Goal: Task Accomplishment & Management: Manage account settings

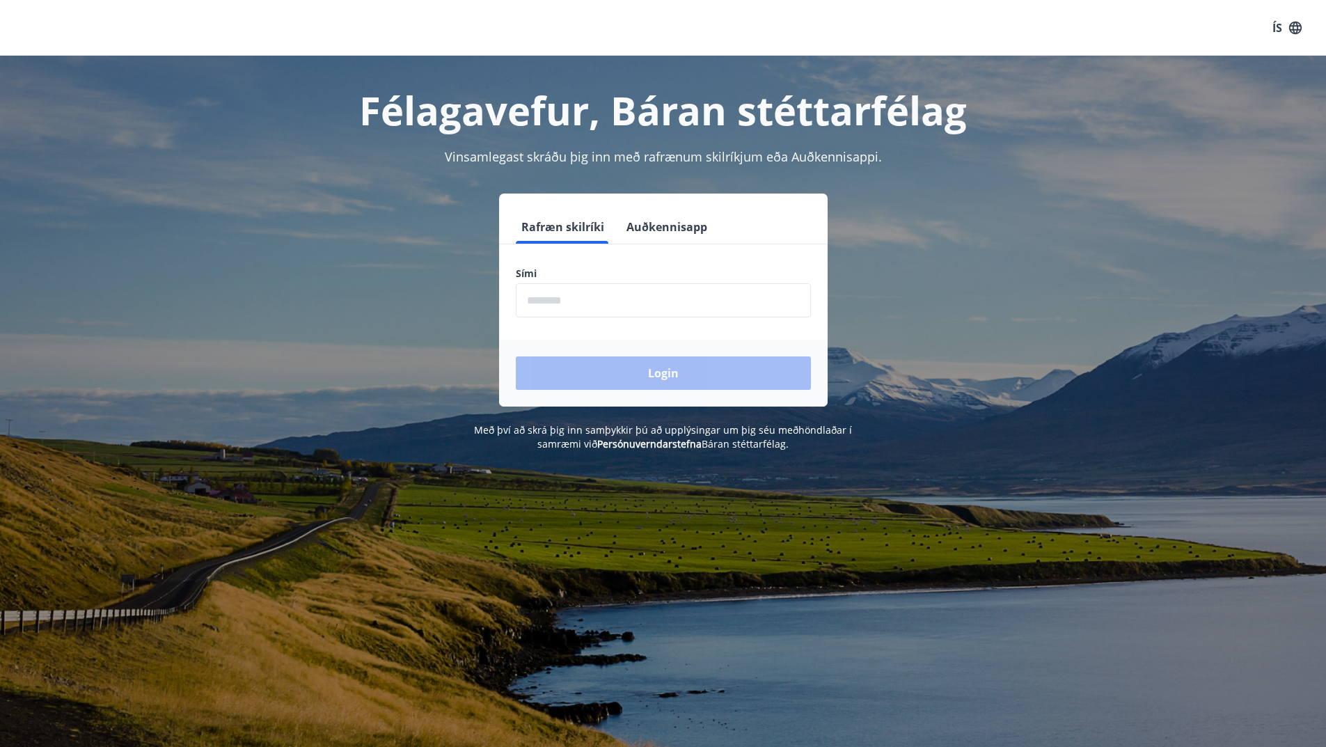
click at [650, 303] on input "phone" at bounding box center [663, 300] width 295 height 34
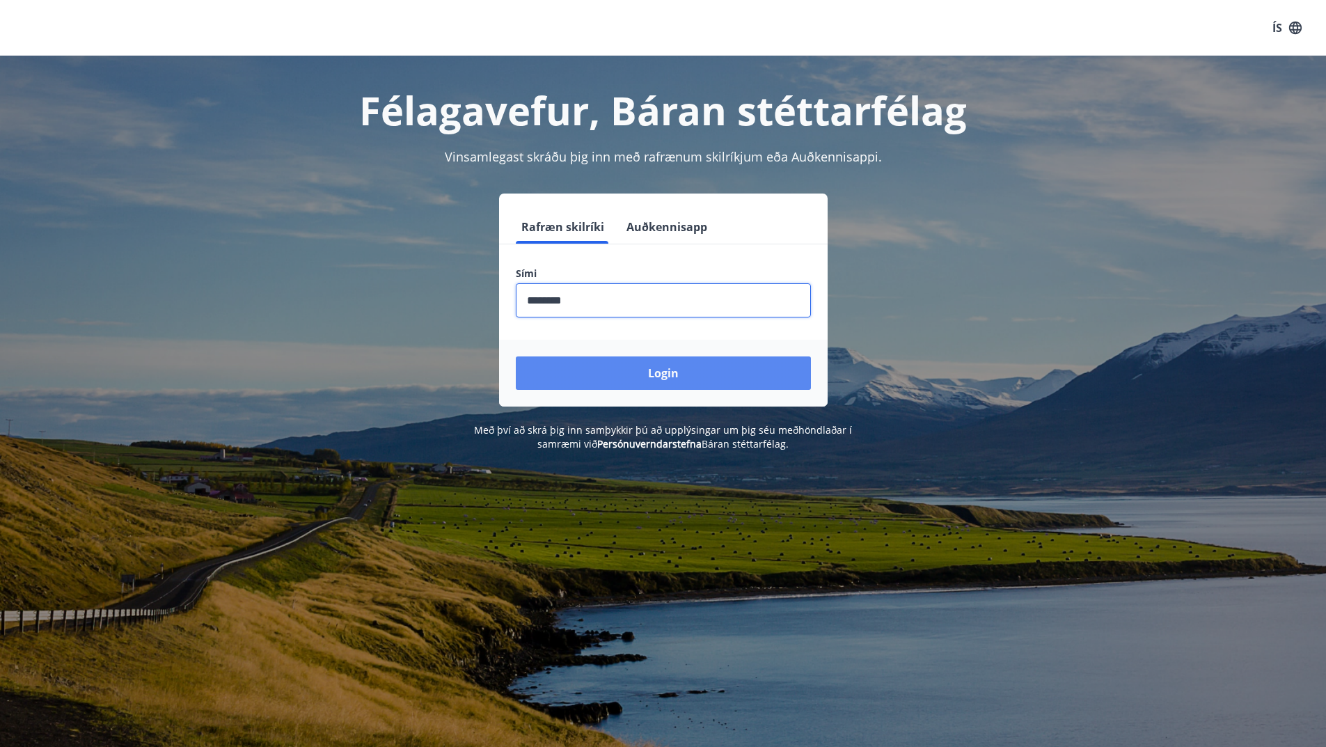
type input "********"
click at [713, 368] on button "Login" at bounding box center [663, 372] width 295 height 33
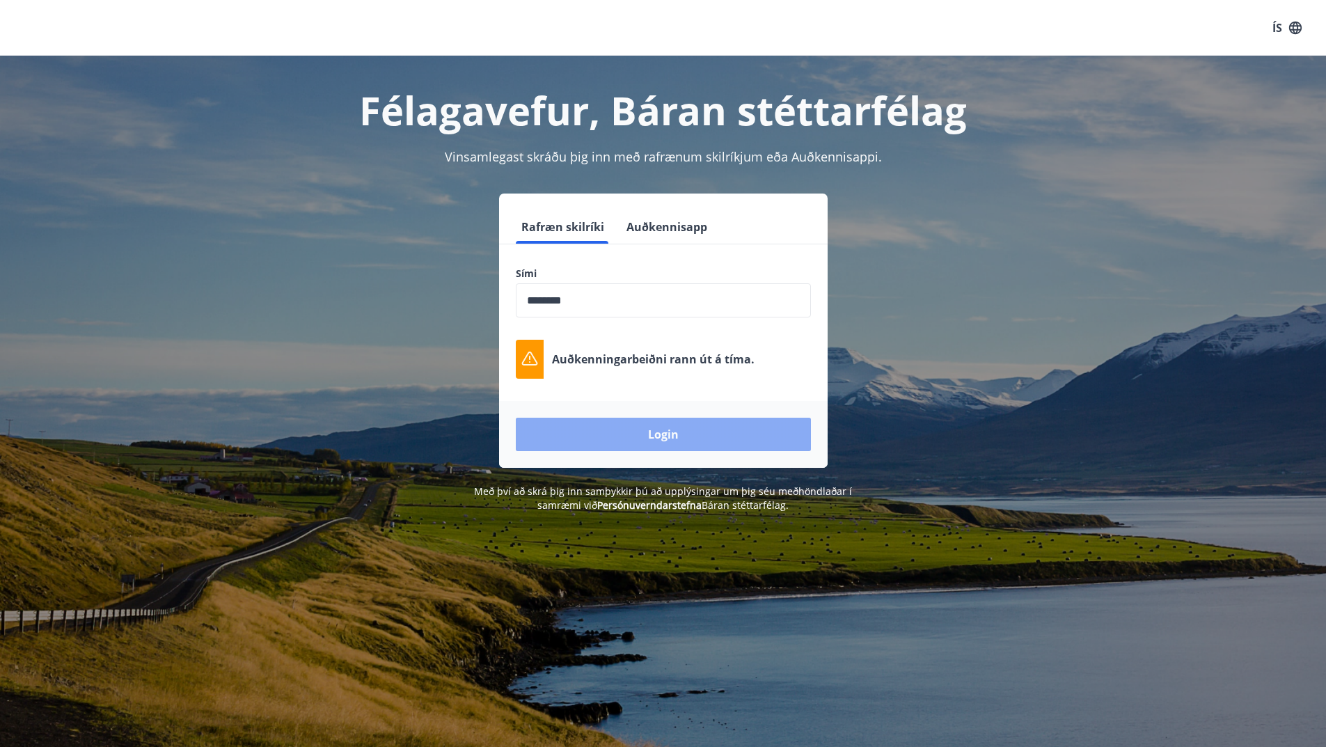
click at [705, 437] on button "Login" at bounding box center [663, 434] width 295 height 33
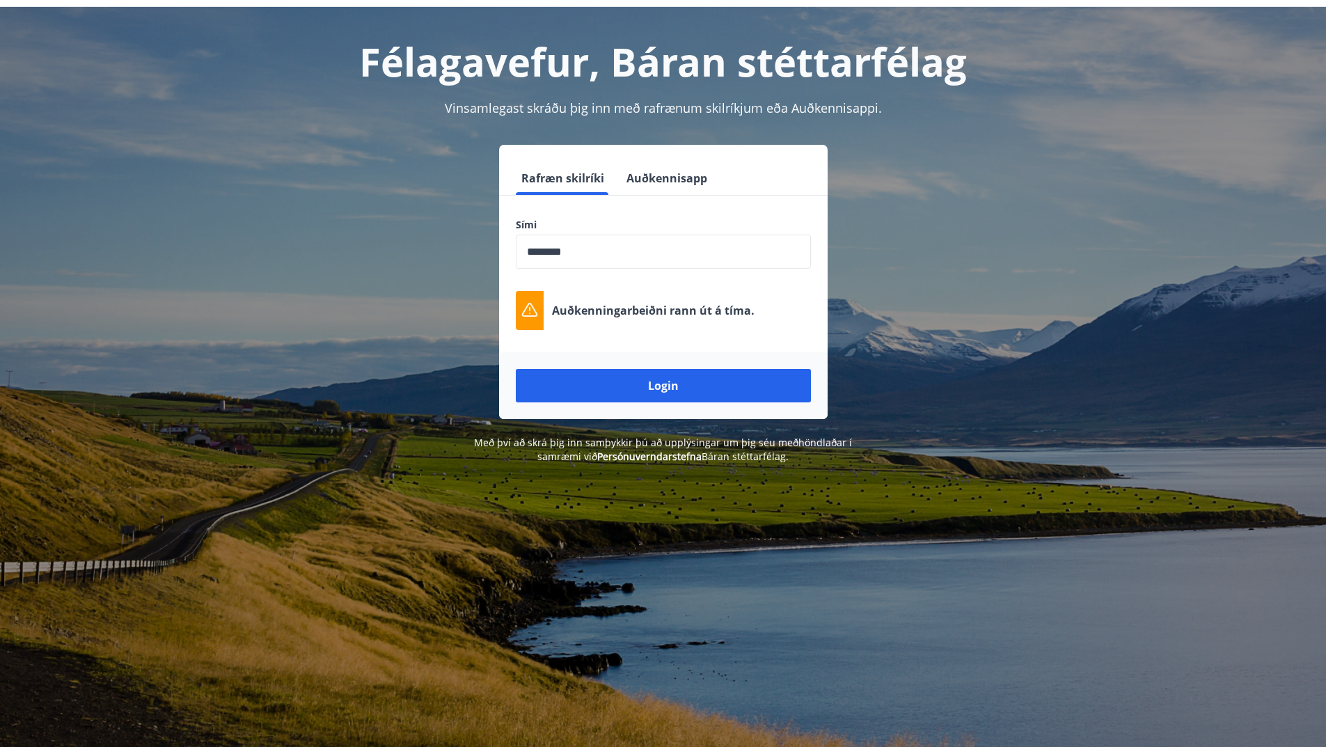
scroll to position [70, 0]
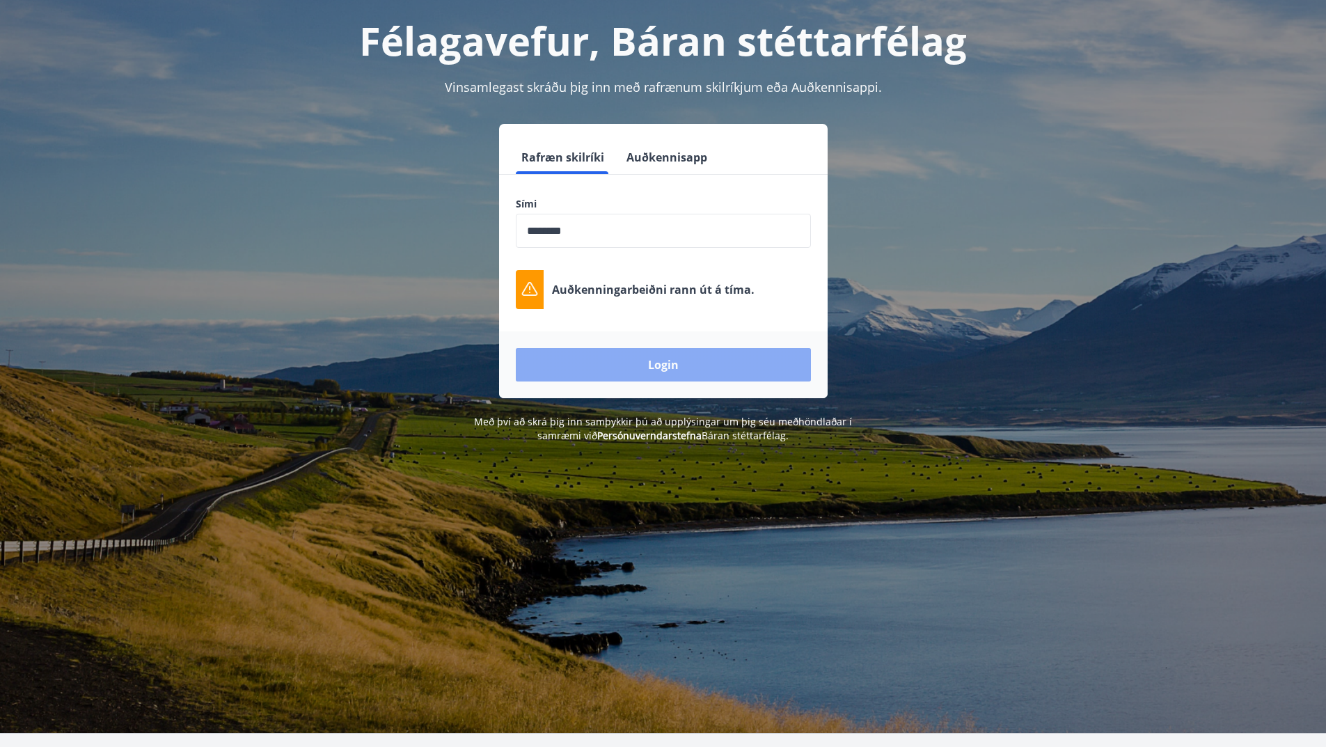
click at [700, 366] on button "Login" at bounding box center [663, 364] width 295 height 33
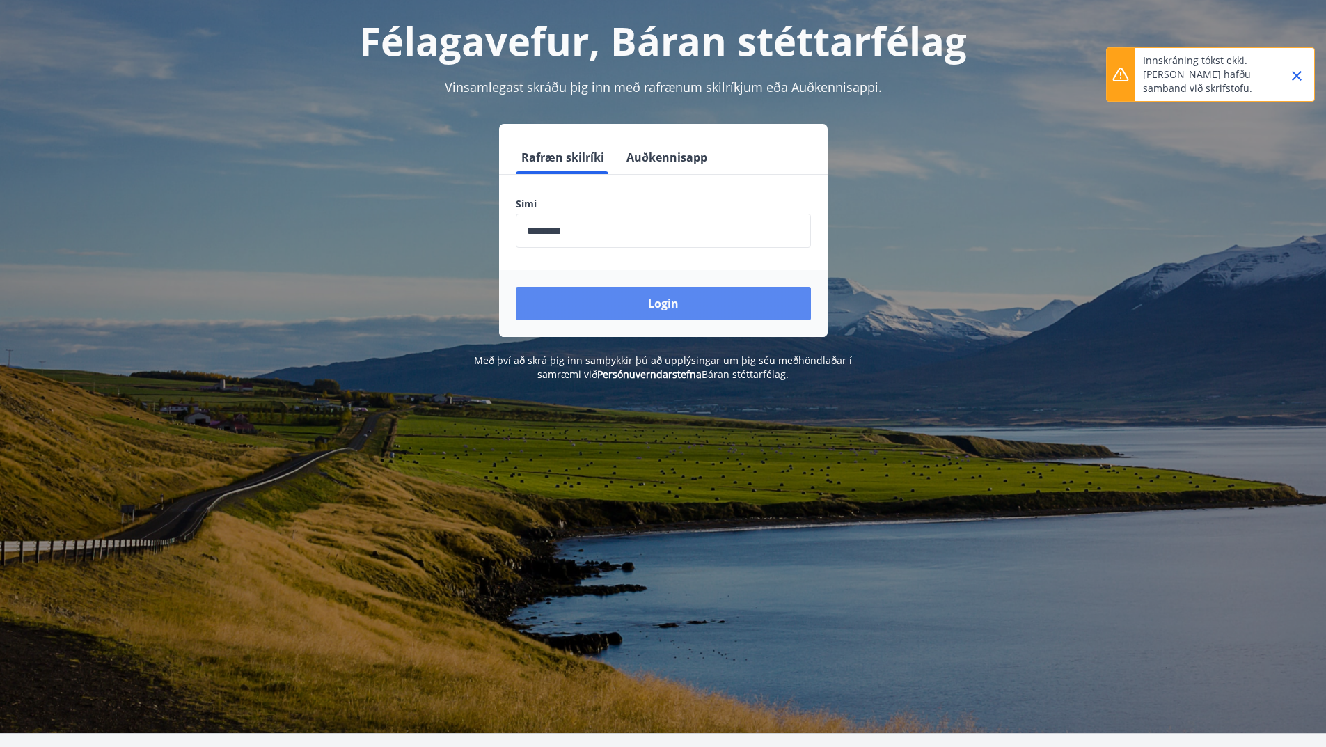
click at [707, 305] on button "Login" at bounding box center [663, 303] width 295 height 33
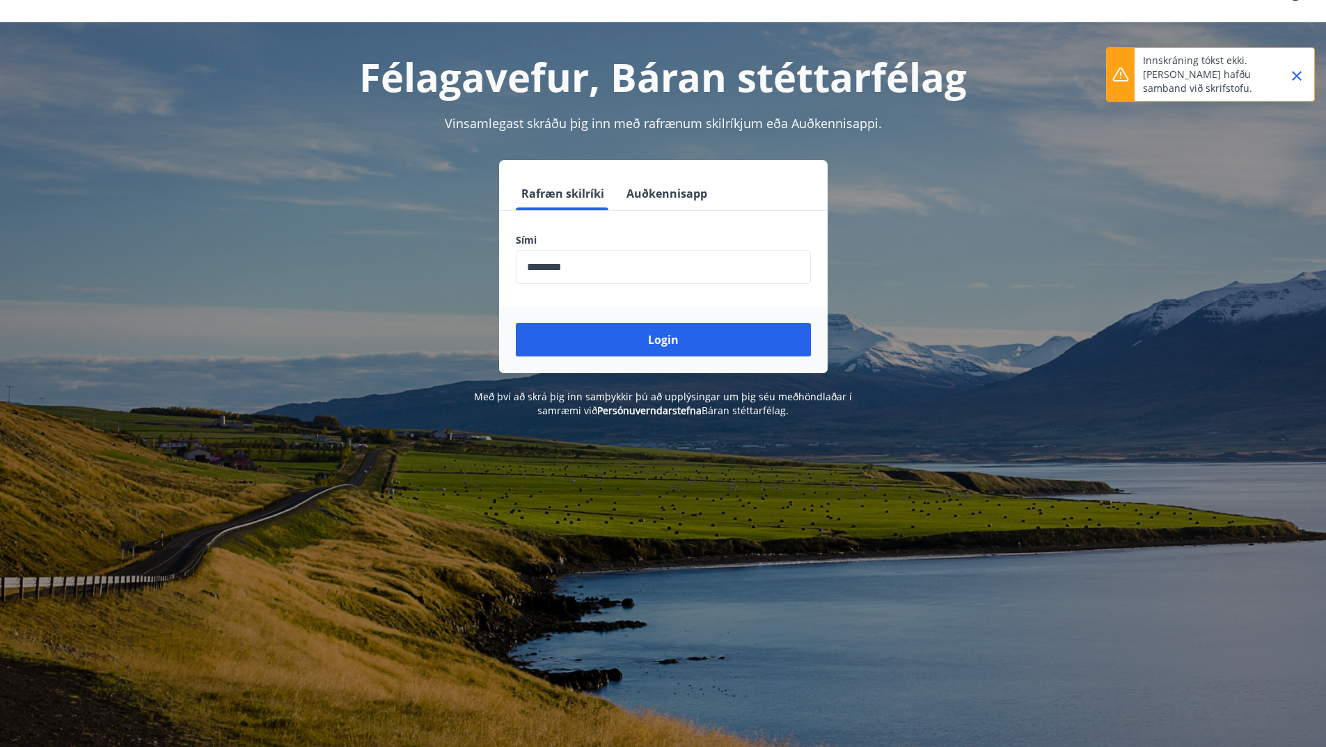
scroll to position [0, 0]
